Goal: Information Seeking & Learning: Learn about a topic

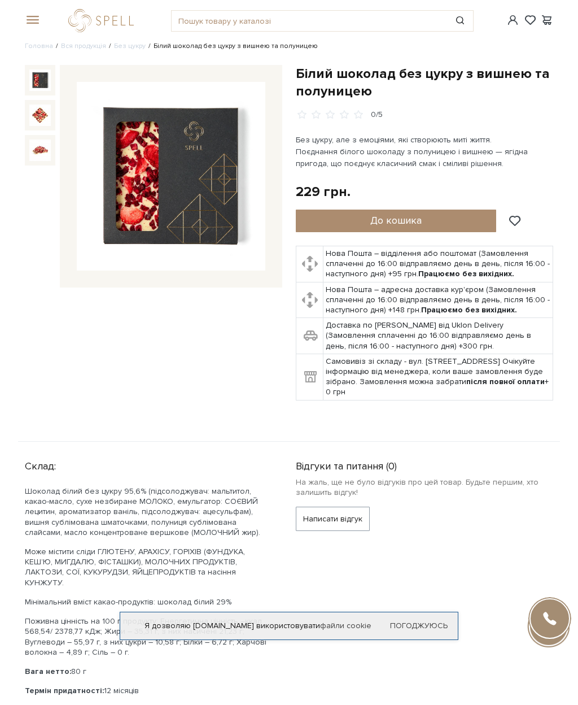
click at [42, 111] on img at bounding box center [39, 115] width 21 height 21
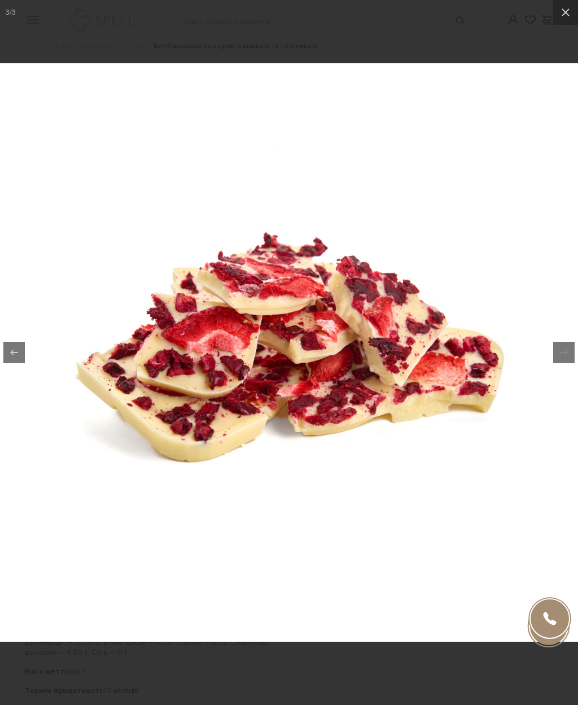
click at [562, 16] on icon at bounding box center [566, 13] width 14 height 14
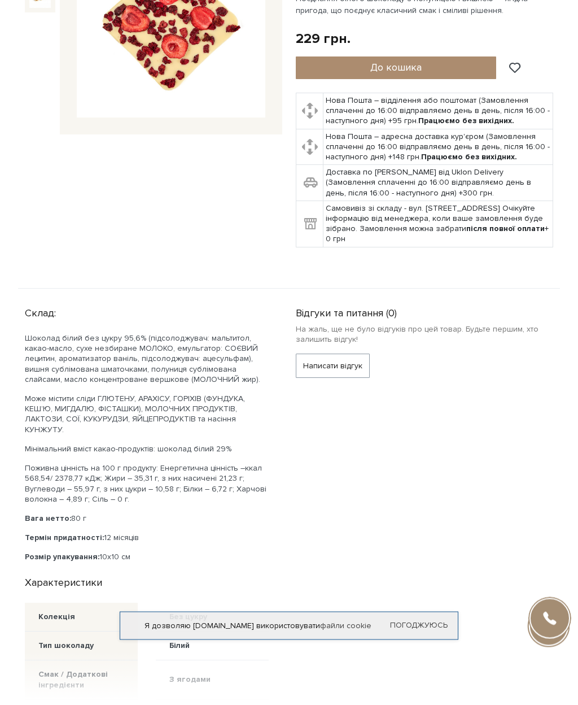
scroll to position [154, 0]
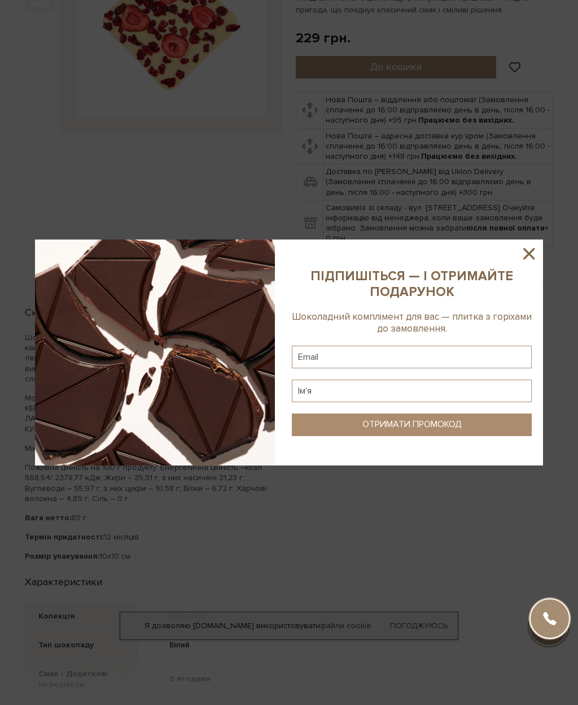
click at [532, 263] on icon at bounding box center [529, 253] width 19 height 19
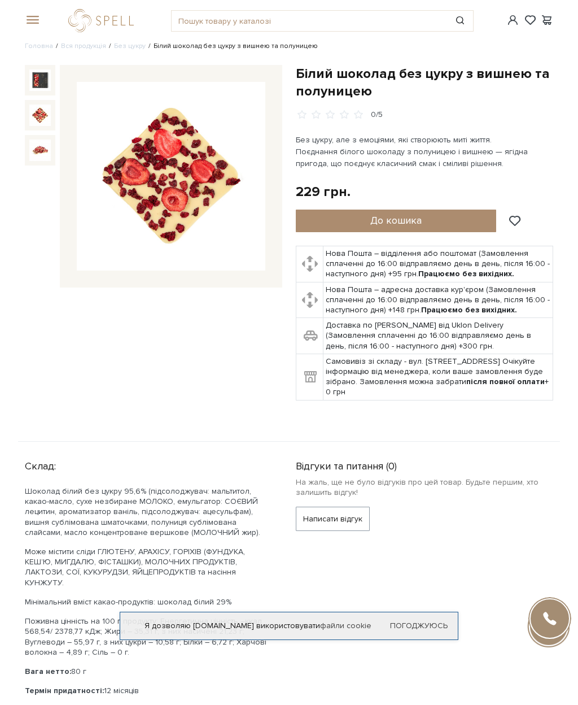
scroll to position [1, 0]
click at [120, 15] on link "logo" at bounding box center [103, 19] width 71 height 23
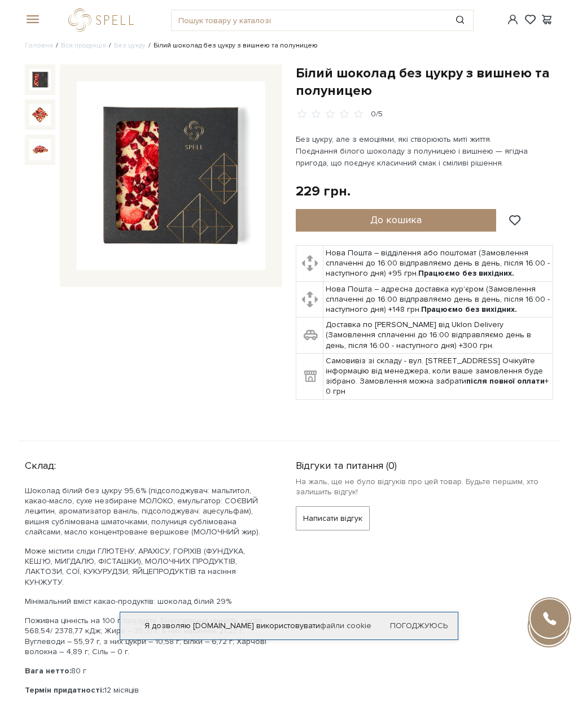
click at [131, 43] on link "Без цукру" at bounding box center [130, 45] width 32 height 8
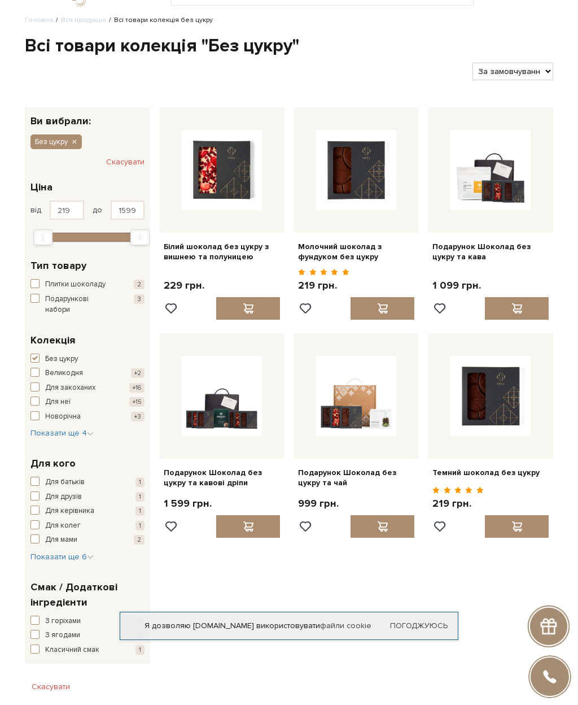
scroll to position [27, 0]
